Goal: Information Seeking & Learning: Learn about a topic

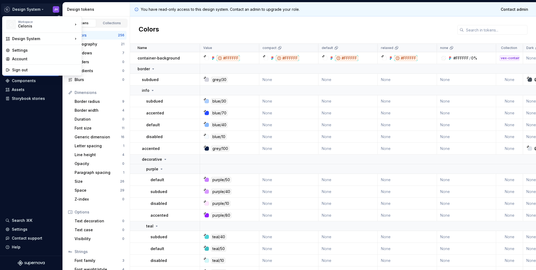
click at [56, 9] on html "Design System JH Version Current draft Documentation Analytics Dataset Default …" at bounding box center [268, 135] width 536 height 270
click at [108, 50] on div "Studio Views" at bounding box center [107, 48] width 35 height 5
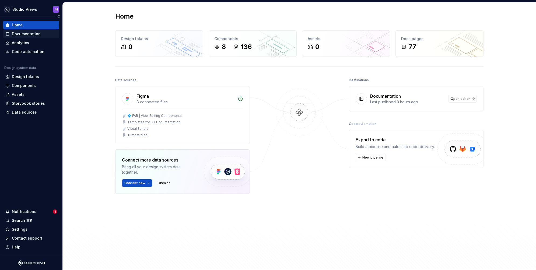
click at [30, 34] on div "Documentation" at bounding box center [26, 33] width 29 height 5
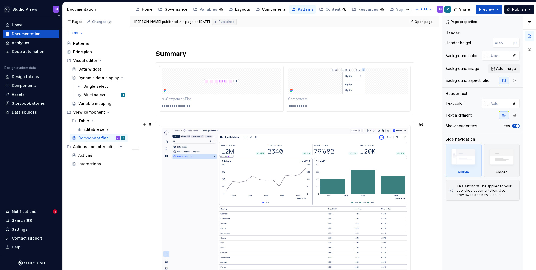
scroll to position [86, 0]
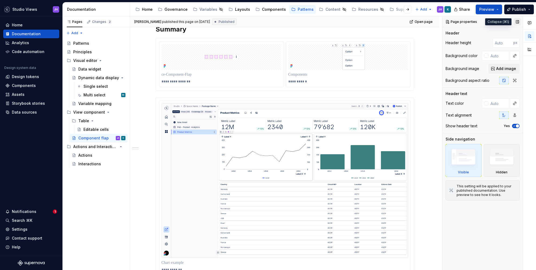
click at [517, 22] on button "button" at bounding box center [517, 22] width 8 height 8
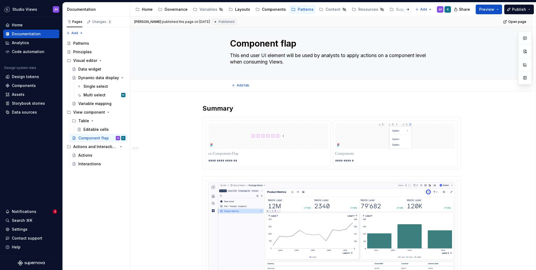
scroll to position [2, 0]
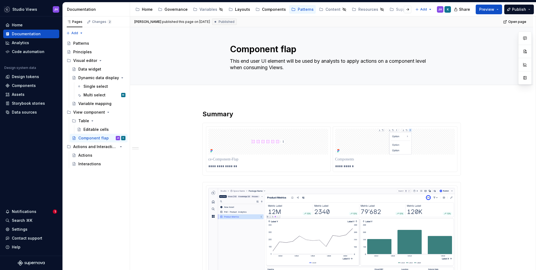
click at [215, 116] on h2 "Summary" at bounding box center [331, 114] width 258 height 9
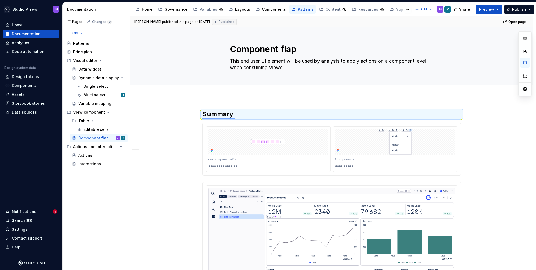
drag, startPoint x: 202, startPoint y: 118, endPoint x: 235, endPoint y: 118, distance: 33.4
click at [235, 118] on div "**********" at bounding box center [332, 143] width 405 height 254
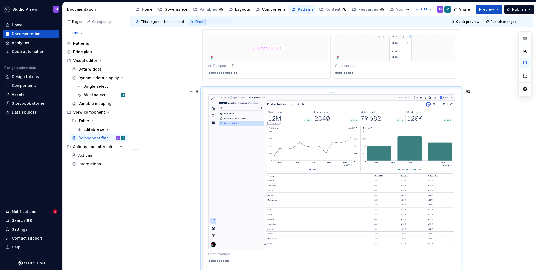
scroll to position [0, 0]
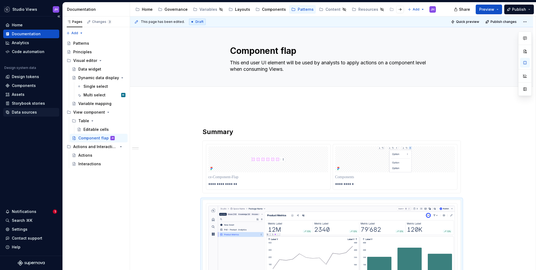
type textarea "*"
